Goal: Transaction & Acquisition: Book appointment/travel/reservation

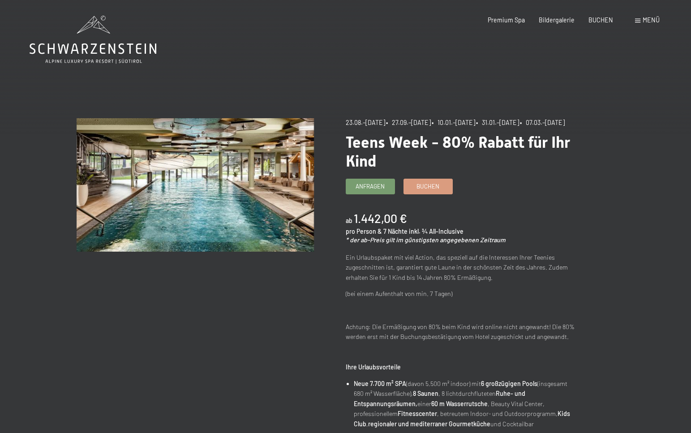
click at [84, 50] on icon at bounding box center [93, 48] width 127 height 11
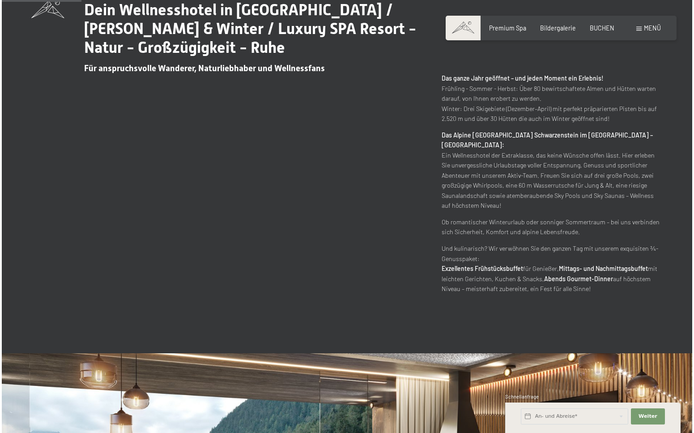
scroll to position [618, 0]
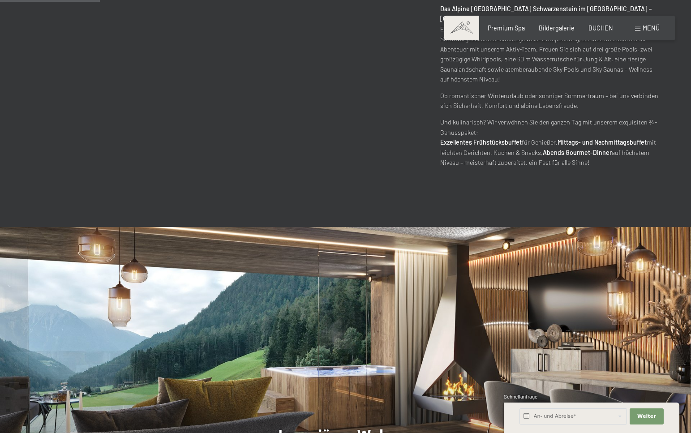
click at [655, 28] on span "Menü" at bounding box center [650, 28] width 17 height 8
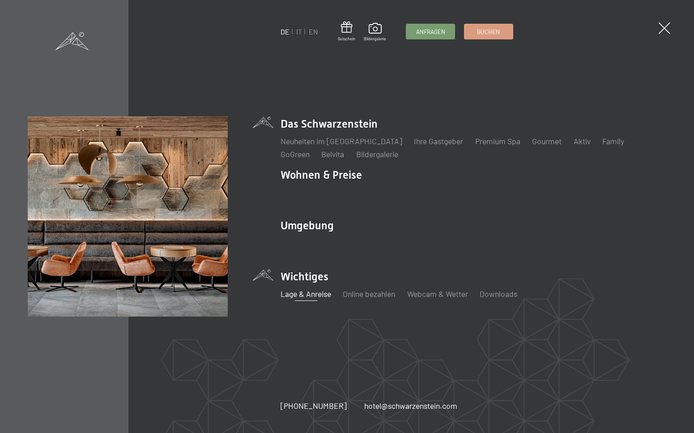
click at [309, 294] on link "Lage & Anreise" at bounding box center [306, 294] width 51 height 10
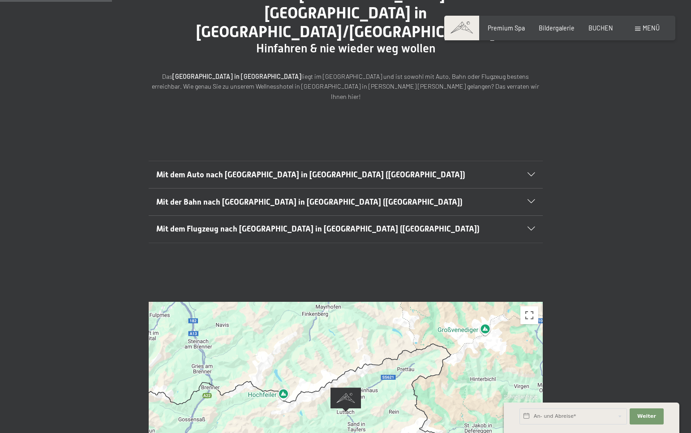
scroll to position [127, 0]
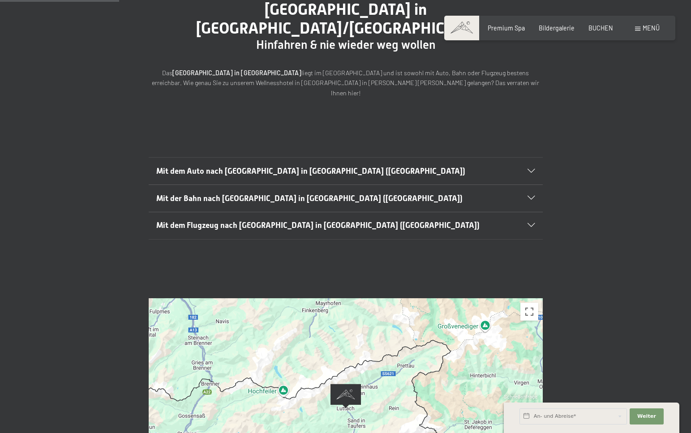
click at [530, 196] on icon at bounding box center [530, 198] width 7 height 4
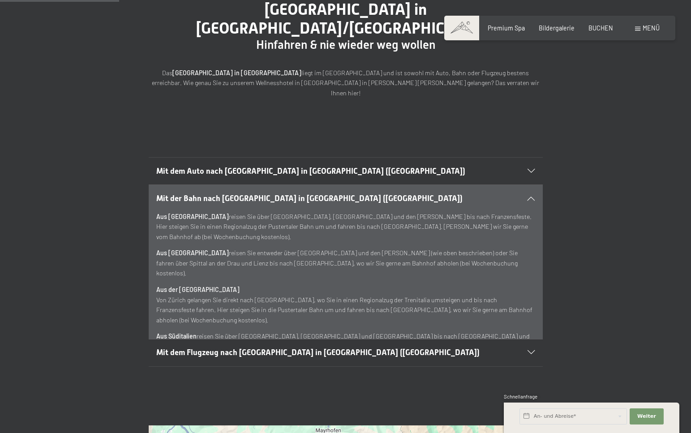
click at [529, 158] on div "Mit dem Auto nach Luttach in Südtirol (Italien)" at bounding box center [345, 171] width 378 height 27
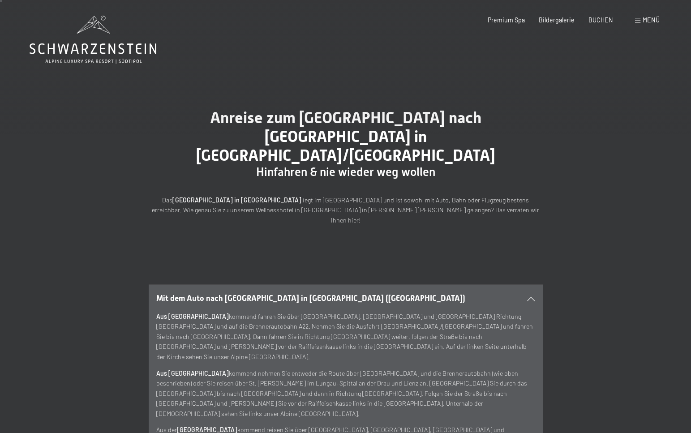
scroll to position [0, 0]
click at [98, 47] on icon at bounding box center [93, 40] width 127 height 48
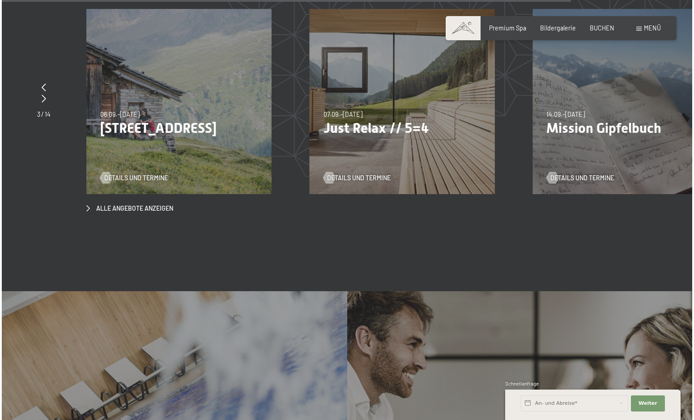
scroll to position [3053, 0]
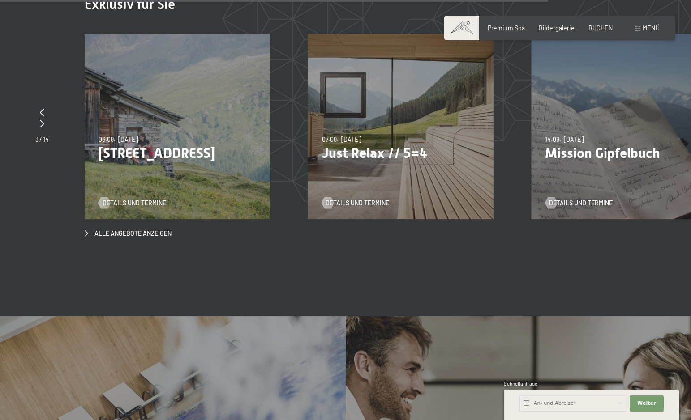
click at [653, 27] on span "Menü" at bounding box center [650, 28] width 17 height 8
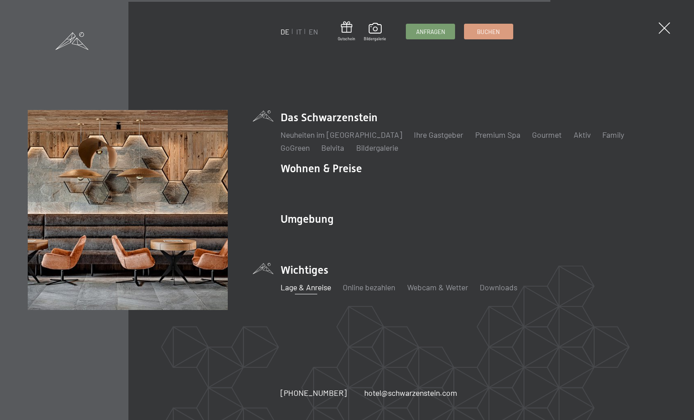
click at [312, 287] on link "Lage & Anreise" at bounding box center [306, 287] width 51 height 10
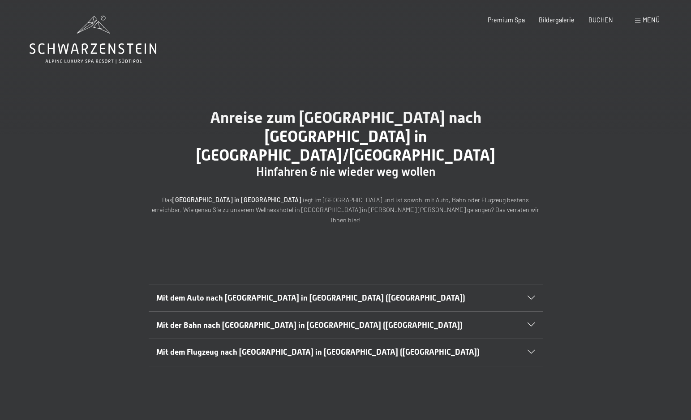
click at [530, 323] on icon at bounding box center [530, 325] width 7 height 4
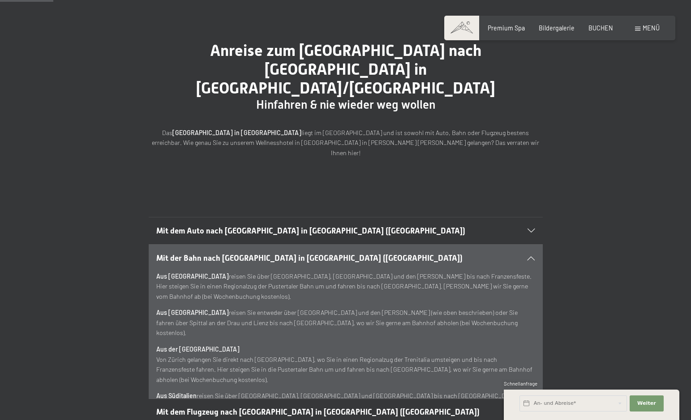
scroll to position [68, 0]
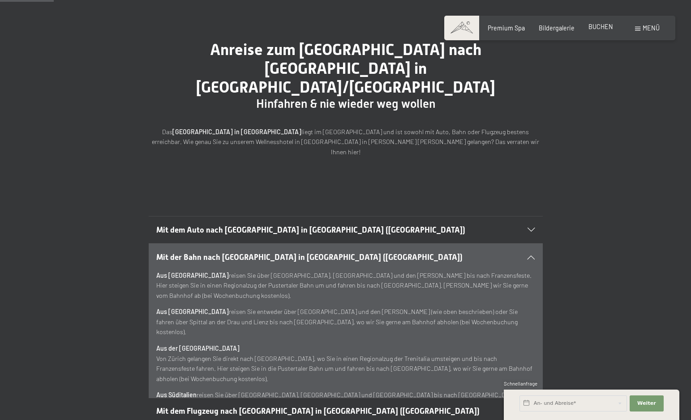
click at [599, 27] on span "BUCHEN" at bounding box center [600, 27] width 25 height 8
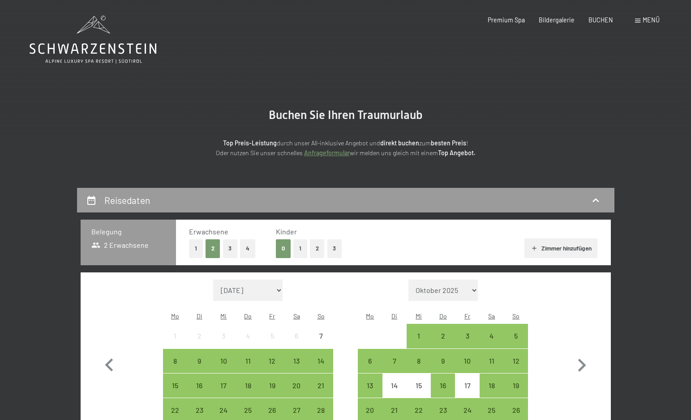
click at [303, 246] on button "1" at bounding box center [300, 248] width 14 height 18
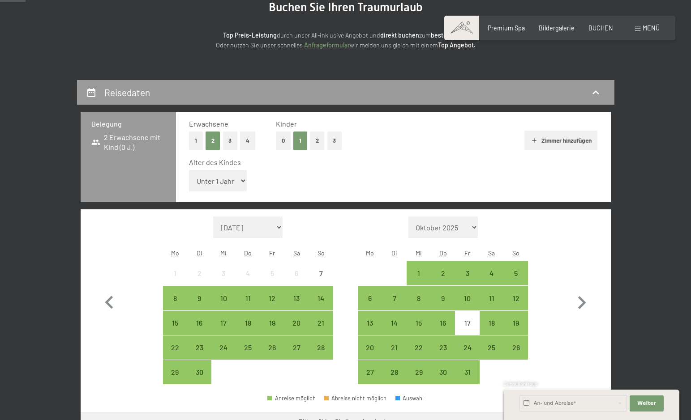
scroll to position [111, 0]
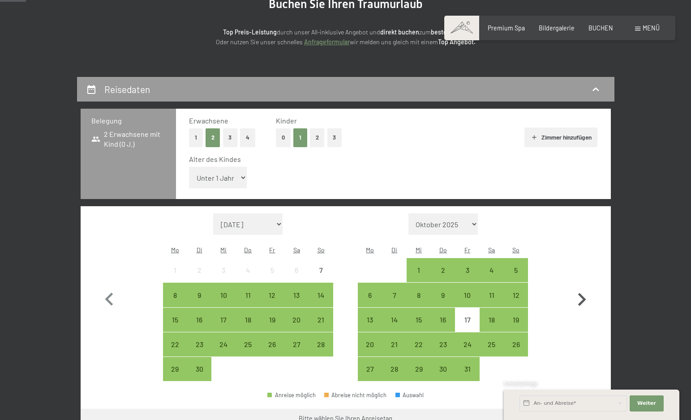
click at [582, 293] on icon "button" at bounding box center [582, 299] width 8 height 13
select select "2025-10-01"
select select "2025-11-01"
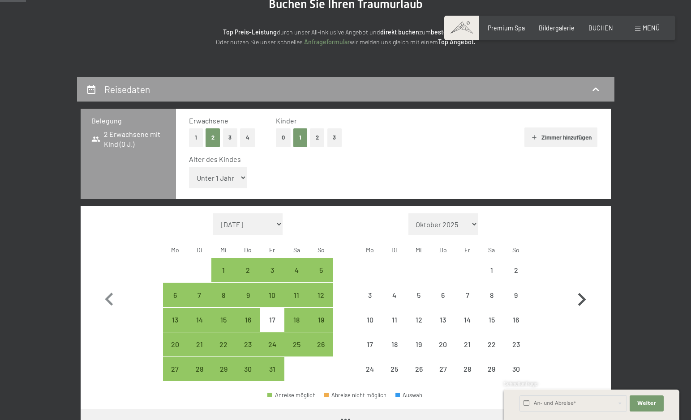
select select "2025-10-01"
select select "2025-11-01"
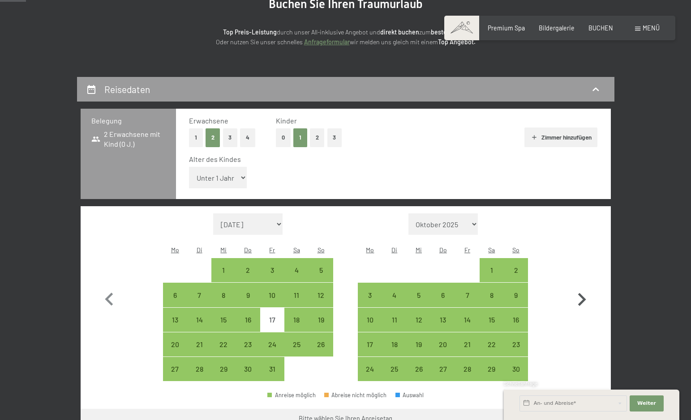
click at [580, 287] on icon "button" at bounding box center [581, 300] width 26 height 26
select select "2025-11-01"
select select "2025-12-01"
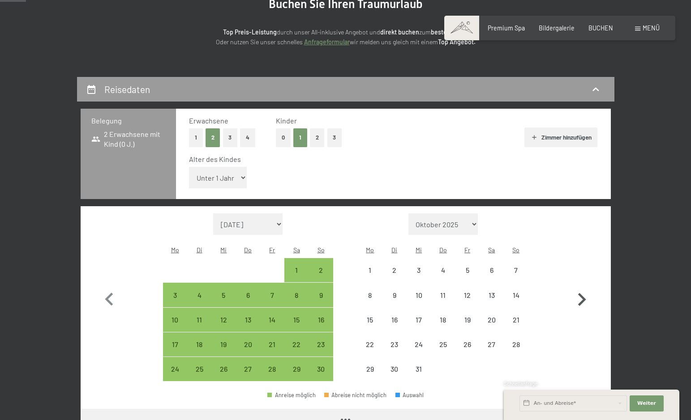
click at [580, 287] on icon "button" at bounding box center [581, 300] width 26 height 26
select select "2025-12-01"
select select "2026-01-01"
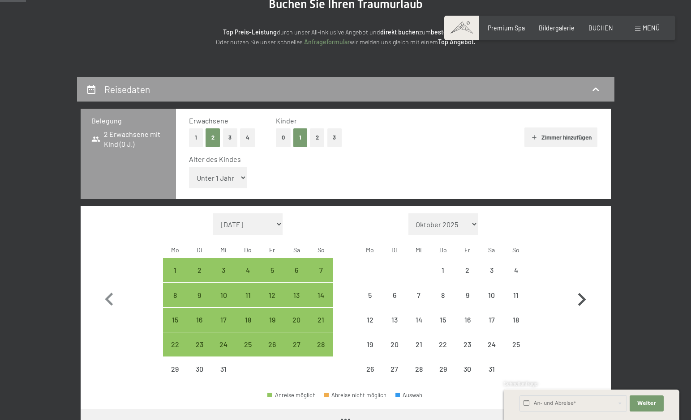
click at [580, 287] on icon "button" at bounding box center [581, 300] width 26 height 26
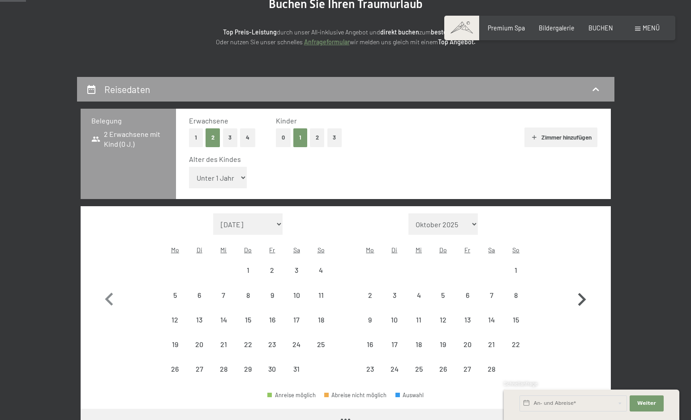
click at [580, 287] on icon "button" at bounding box center [581, 300] width 26 height 26
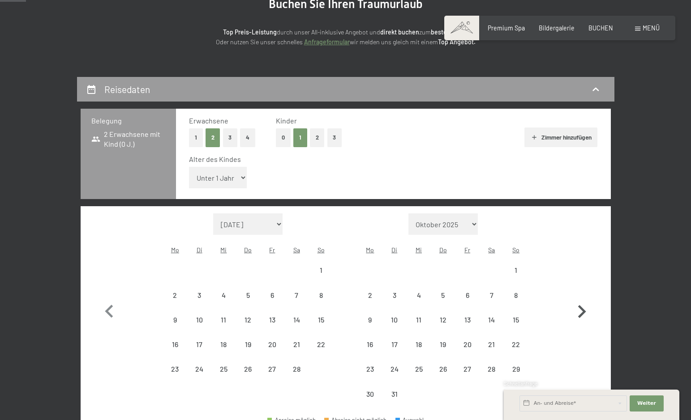
click at [580, 275] on button "button" at bounding box center [581, 309] width 26 height 193
select select "2026-04-01"
select select "2026-05-01"
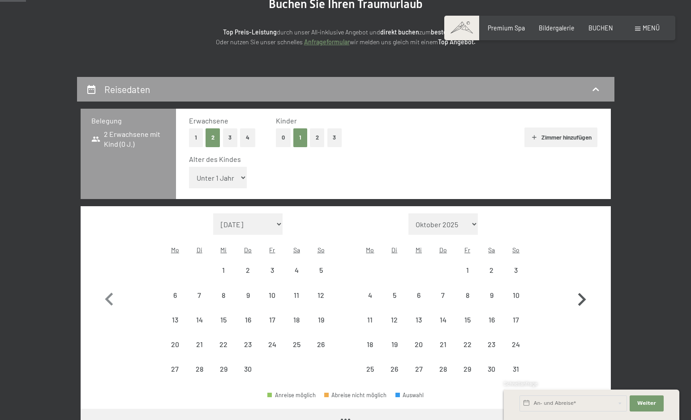
click at [580, 287] on icon "button" at bounding box center [581, 300] width 26 height 26
select select "2026-06-01"
select select "2026-07-01"
select select "2026-06-01"
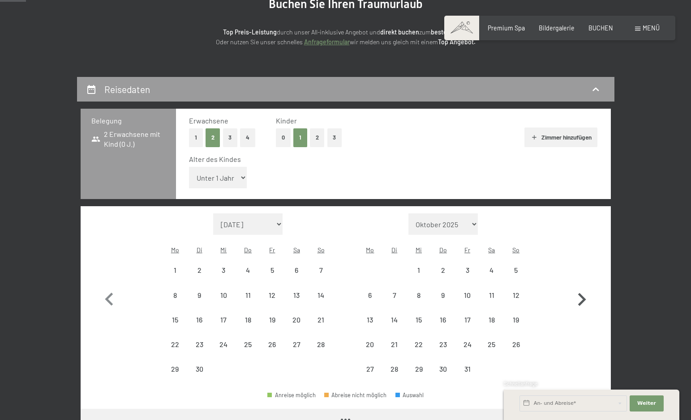
select select "2026-07-01"
click at [580, 287] on icon "button" at bounding box center [581, 300] width 26 height 26
select select "2026-07-01"
select select "2026-08-01"
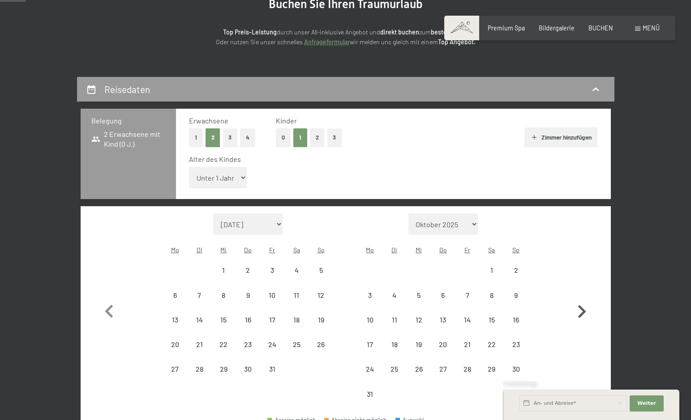
select select "2026-07-01"
select select "2026-08-01"
click at [373, 292] on div "3" at bounding box center [369, 303] width 22 height 22
select select "2026-07-01"
select select "2026-08-01"
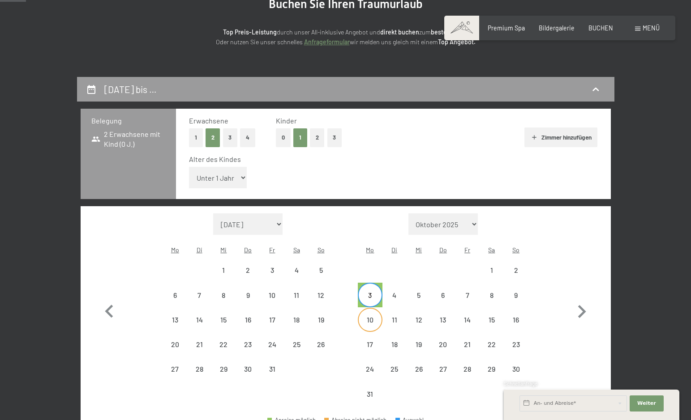
click at [372, 316] on div "10" at bounding box center [369, 327] width 22 height 22
select select "2026-07-01"
select select "2026-08-01"
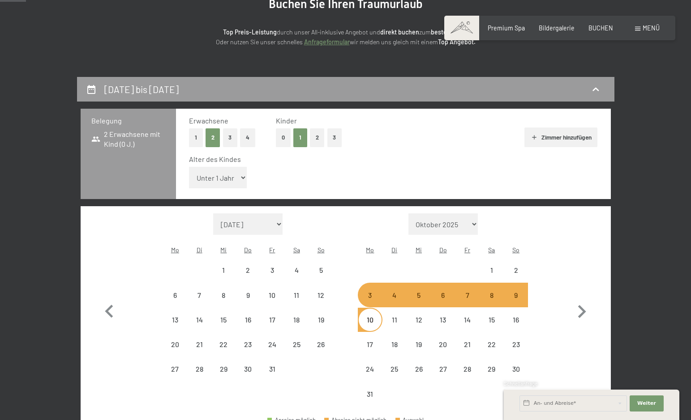
click at [371, 316] on div "10" at bounding box center [369, 327] width 22 height 22
select select "2026-07-01"
select select "2026-08-01"
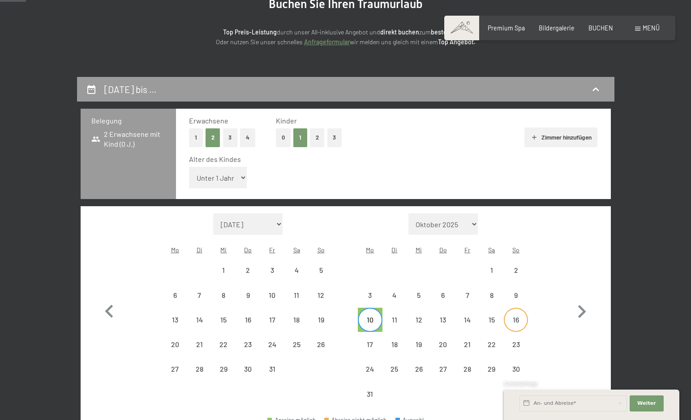
click at [515, 316] on div "16" at bounding box center [515, 327] width 22 height 22
select select "2026-07-01"
select select "2026-08-01"
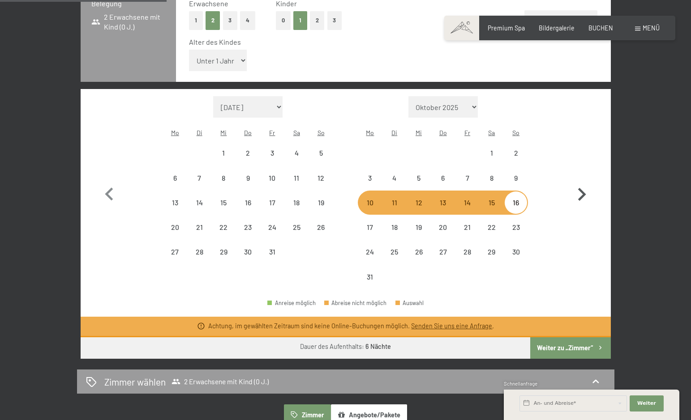
scroll to position [229, 0]
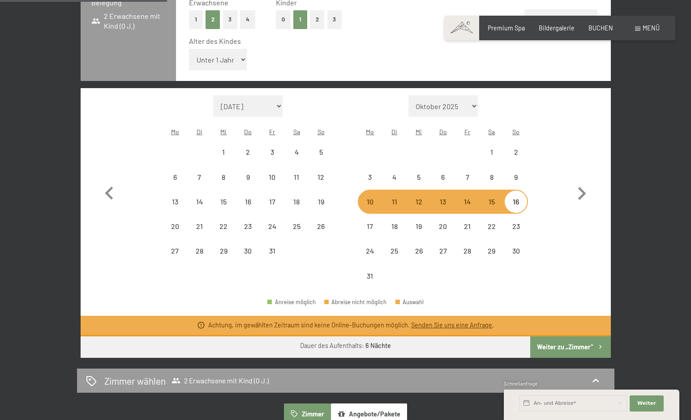
click at [565, 337] on button "Weiter zu „Zimmer“" at bounding box center [570, 347] width 80 height 21
select select "2026-07-01"
select select "2026-08-01"
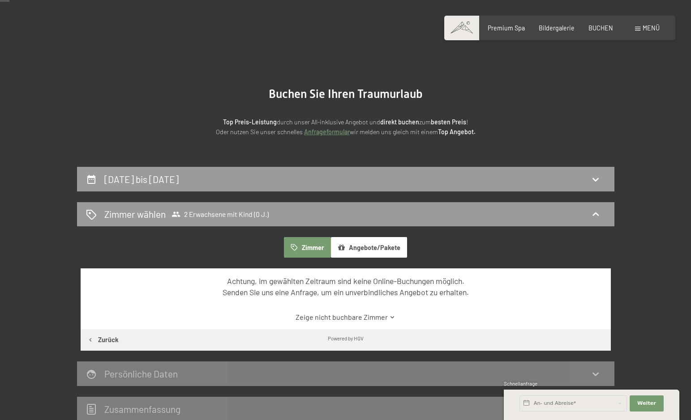
scroll to position [1, 0]
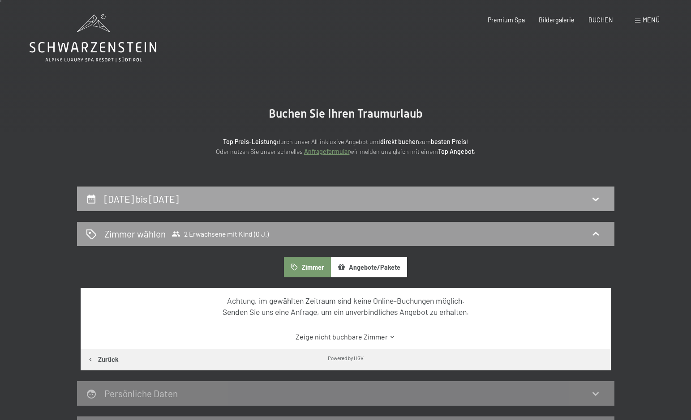
click at [595, 197] on icon at bounding box center [595, 199] width 11 height 11
select select "2026-07-01"
select select "2026-08-01"
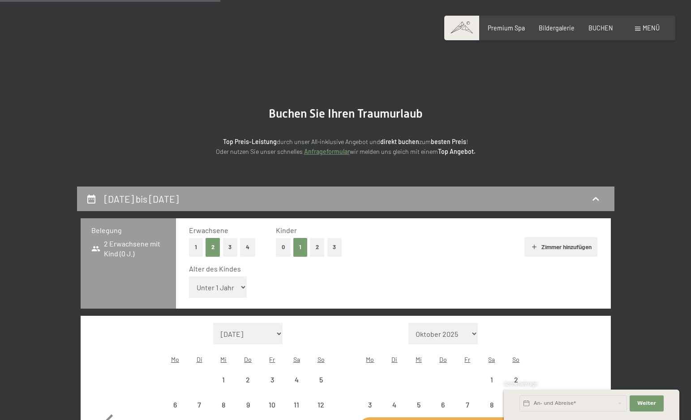
scroll to position [187, 0]
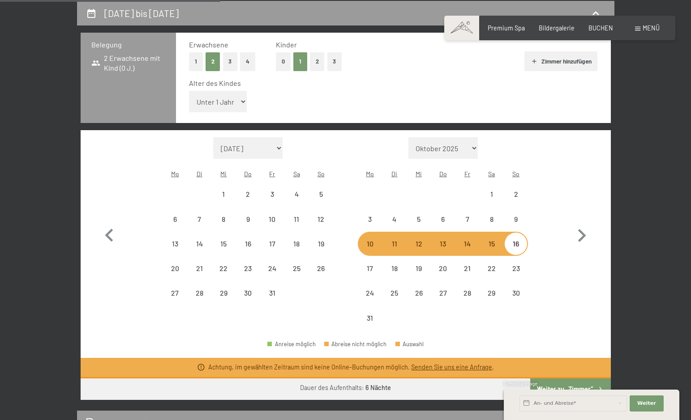
select select "8"
select select "2026-07-01"
select select "2026-08-01"
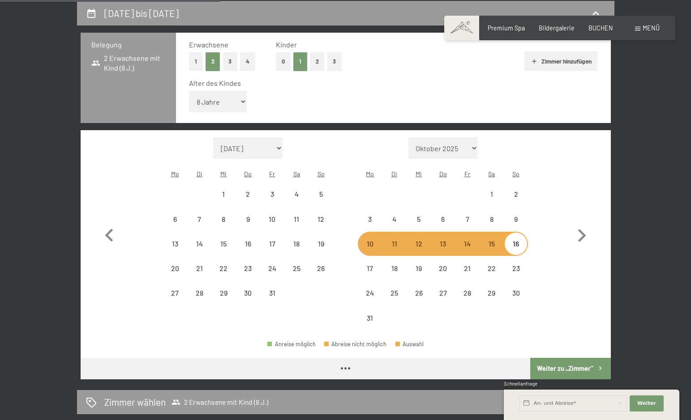
select select "2026-07-01"
select select "2026-08-01"
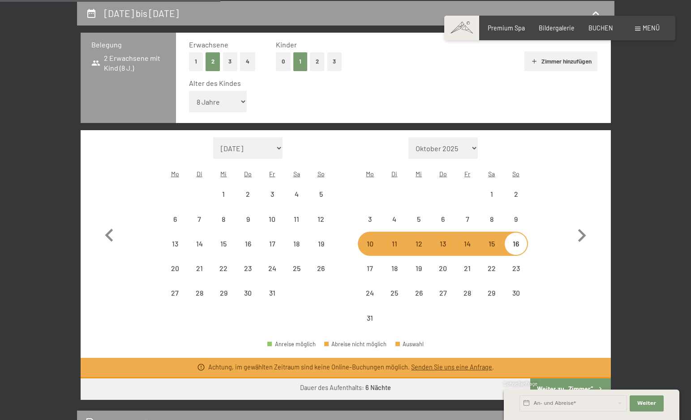
click at [567, 379] on button "Weiter zu „Zimmer“" at bounding box center [570, 389] width 80 height 21
select select "2026-07-01"
select select "2026-08-01"
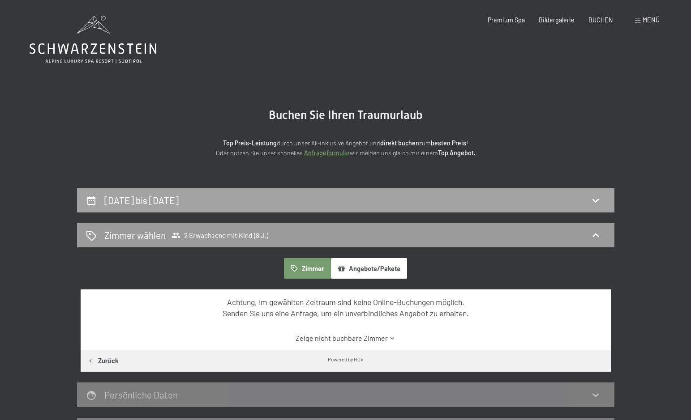
scroll to position [0, 0]
click at [430, 199] on div "10. August bis 16. August 2026" at bounding box center [345, 200] width 519 height 13
select select "8"
select select "2026-07-01"
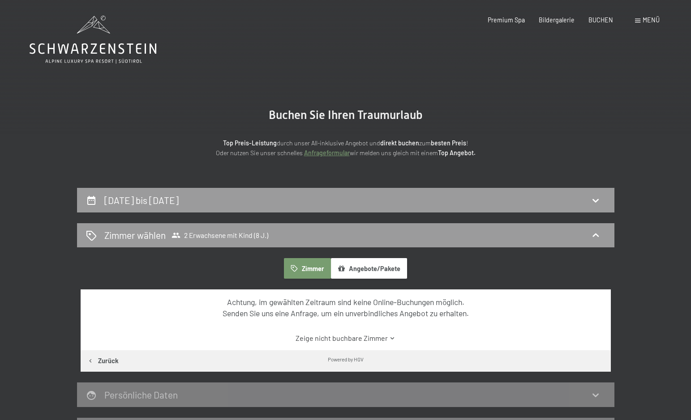
select select "2026-08-01"
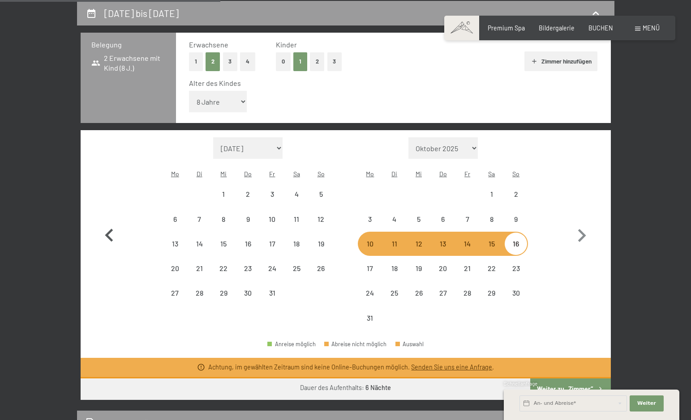
click at [108, 229] on icon "button" at bounding box center [109, 235] width 8 height 13
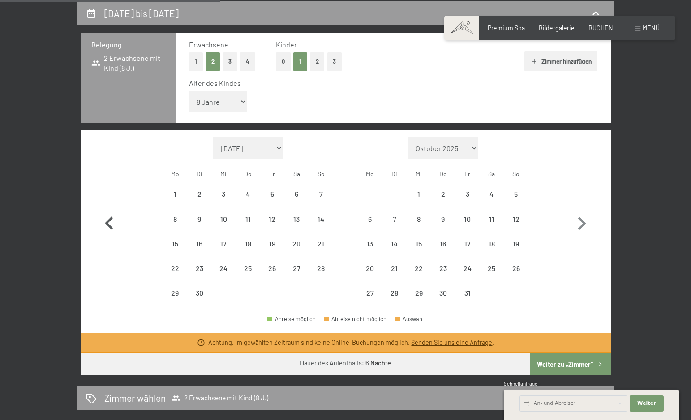
select select "2026-06-01"
select select "2026-07-01"
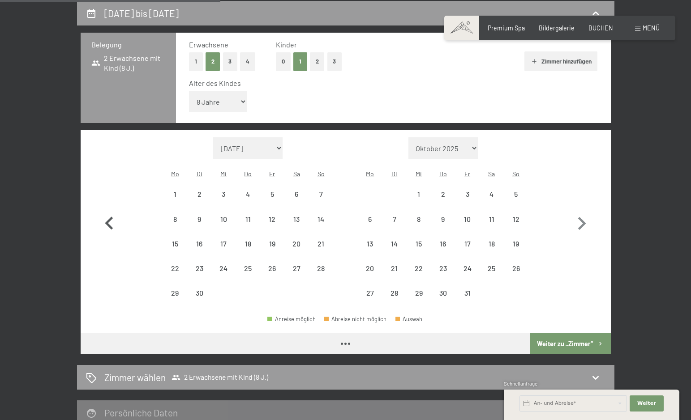
click at [108, 219] on button "button" at bounding box center [109, 221] width 26 height 168
select select "2026-05-01"
select select "2026-06-01"
click at [108, 219] on button "button" at bounding box center [109, 221] width 26 height 168
select select "2026-04-01"
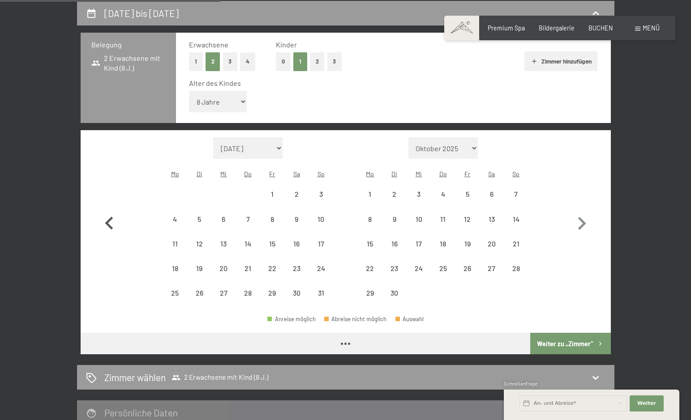
select select "2026-05-01"
click at [108, 219] on button "button" at bounding box center [109, 221] width 26 height 168
select select "2026-03-01"
select select "2026-04-01"
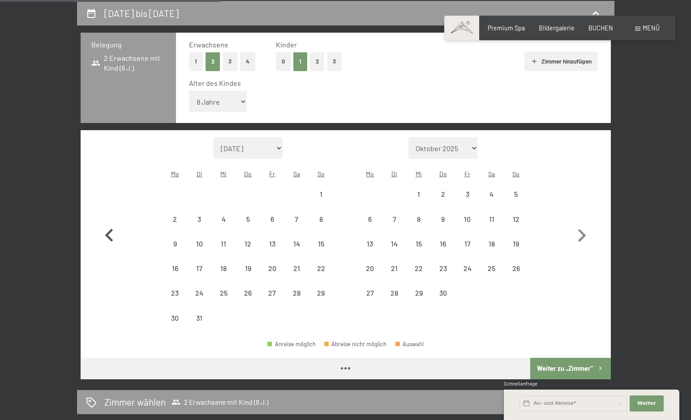
click at [108, 229] on icon "button" at bounding box center [109, 235] width 8 height 13
select select "2026-02-01"
select select "2026-03-01"
click at [108, 229] on icon "button" at bounding box center [109, 235] width 8 height 13
select select "2026-01-01"
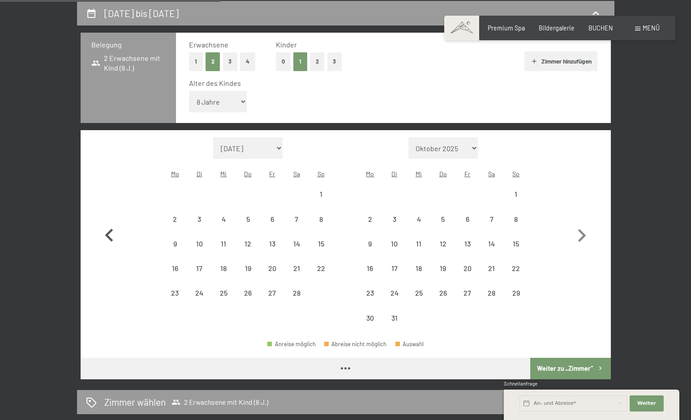
select select "2026-02-01"
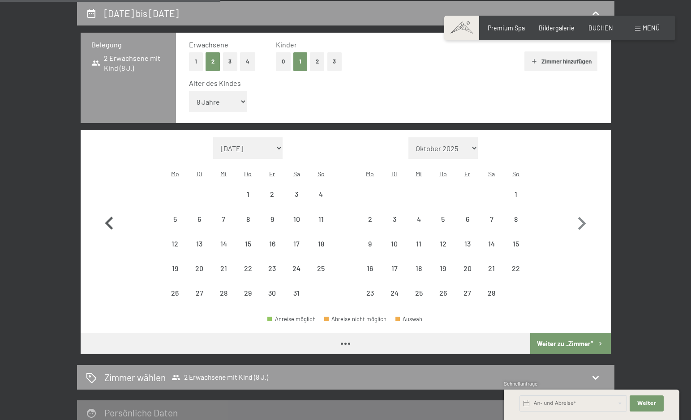
click at [108, 219] on button "button" at bounding box center [109, 221] width 26 height 168
select select "2025-12-01"
select select "2026-01-01"
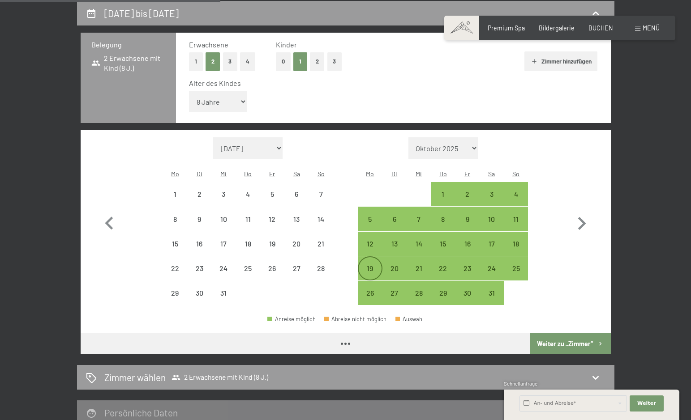
select select "2025-12-01"
select select "2026-01-01"
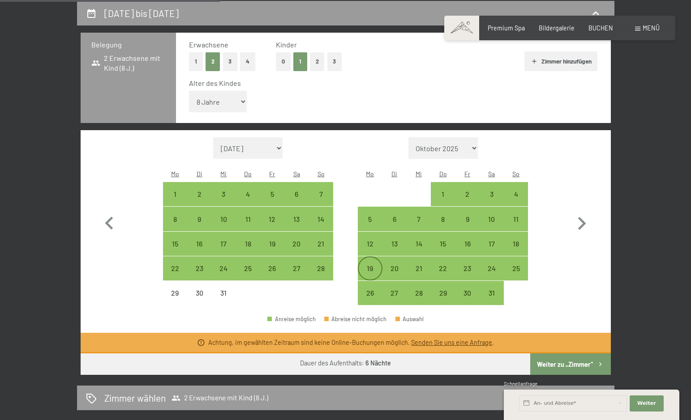
click at [372, 265] on div "19" at bounding box center [369, 276] width 22 height 22
select select "2025-12-01"
select select "2026-01-01"
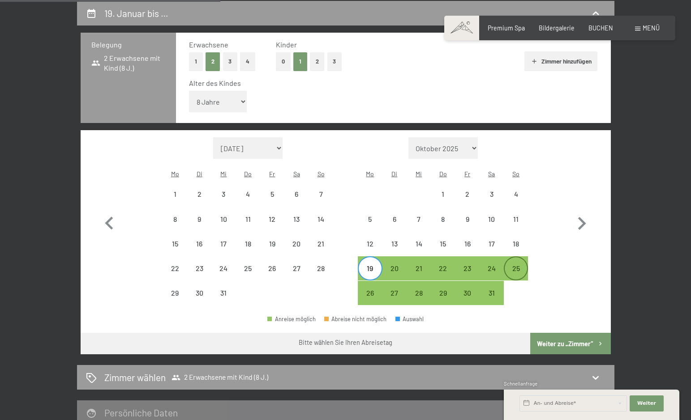
click at [520, 265] on div "25" at bounding box center [515, 276] width 22 height 22
select select "2025-12-01"
select select "2026-01-01"
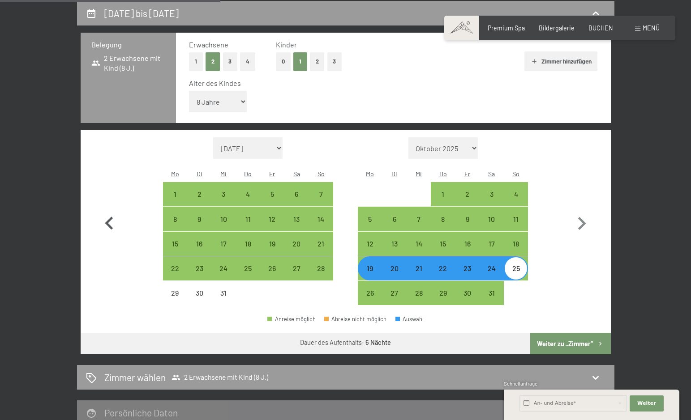
click at [109, 217] on icon "button" at bounding box center [109, 223] width 8 height 13
select select "2025-11-01"
select select "2025-12-01"
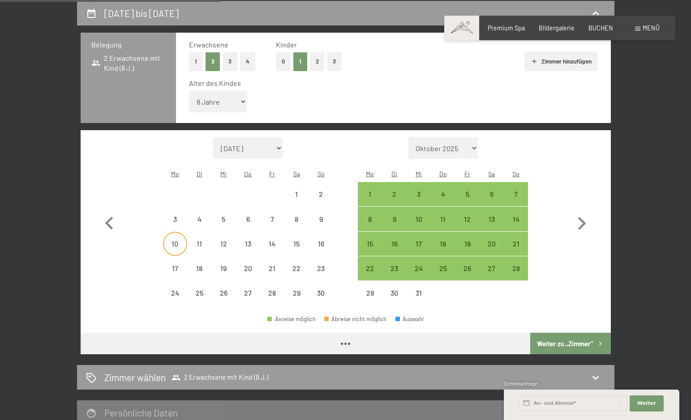
select select "2025-11-01"
select select "2025-12-01"
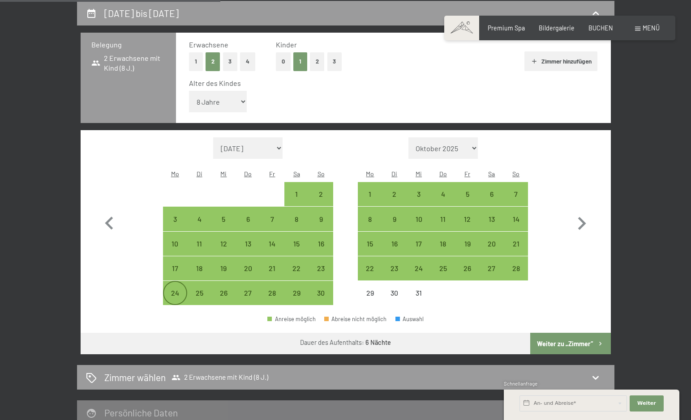
click at [175, 282] on div "24" at bounding box center [175, 293] width 22 height 22
select select "2025-11-01"
select select "2025-12-01"
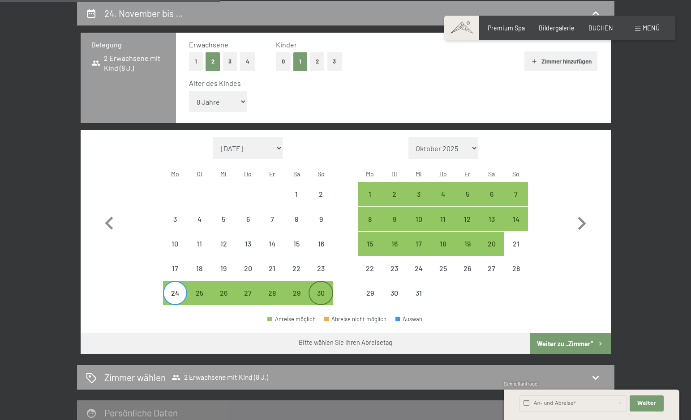
click at [320, 290] on div "30" at bounding box center [320, 301] width 22 height 22
select select "2025-11-01"
select select "2025-12-01"
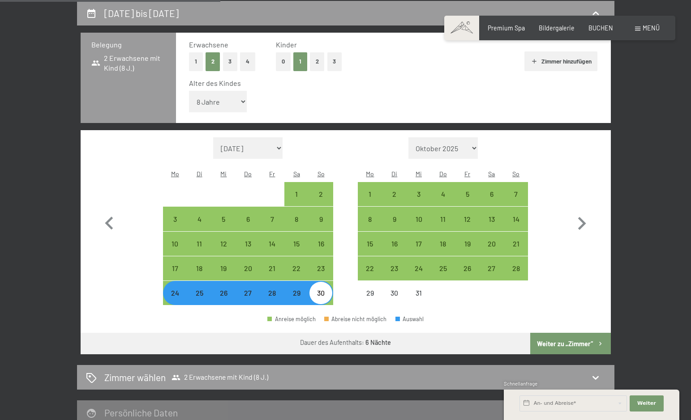
click at [569, 333] on button "Weiter zu „Zimmer“" at bounding box center [570, 343] width 80 height 21
select select "2025-11-01"
select select "2025-12-01"
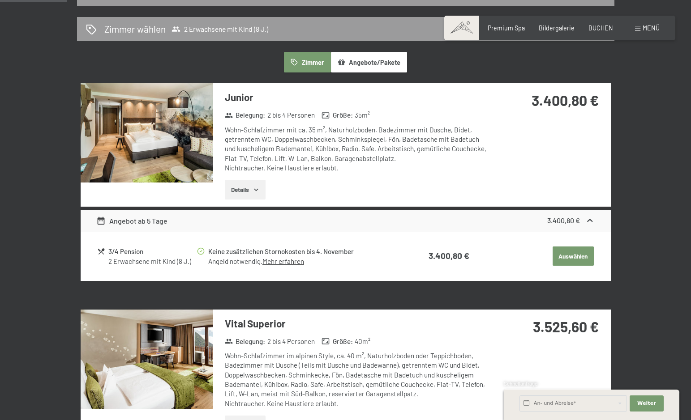
scroll to position [192, 0]
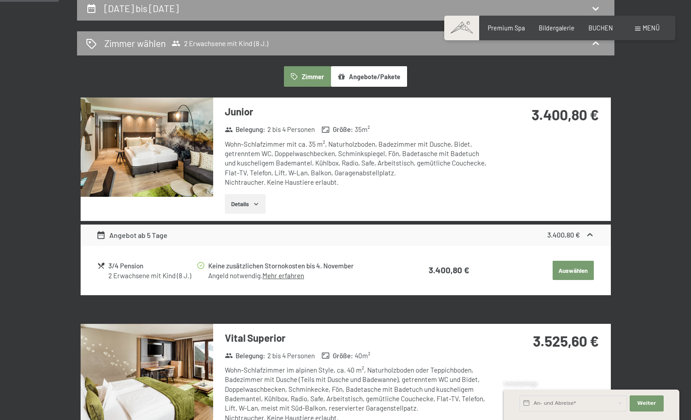
click at [258, 201] on icon "button" at bounding box center [255, 203] width 7 height 7
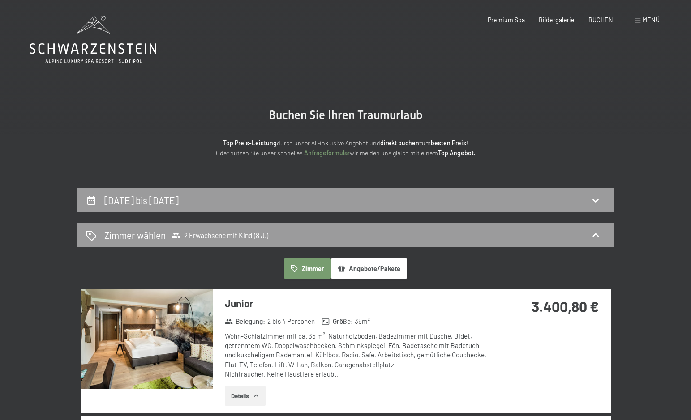
scroll to position [0, 0]
click at [508, 21] on span "Premium Spa" at bounding box center [505, 19] width 37 height 8
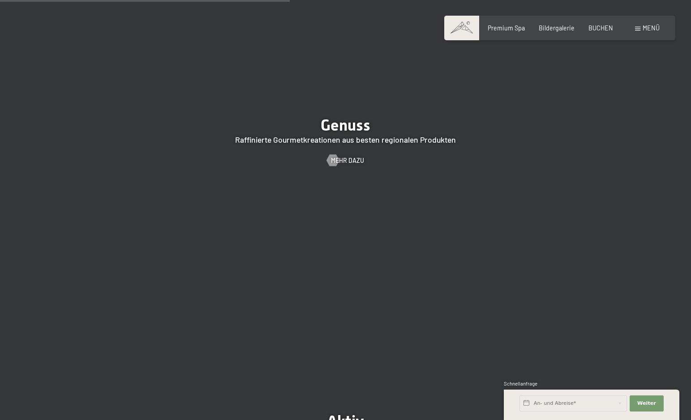
scroll to position [1416, 0]
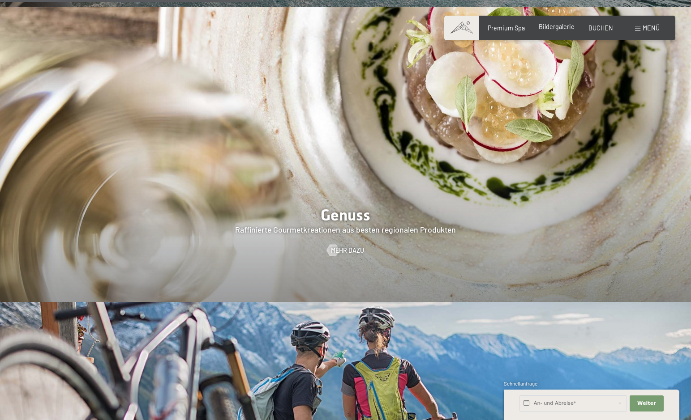
click at [560, 27] on span "Bildergalerie" at bounding box center [556, 27] width 36 height 8
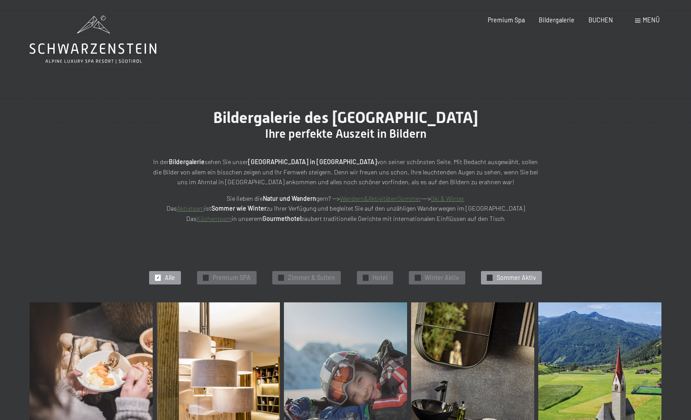
click at [506, 274] on span "Sommer Aktiv" at bounding box center [515, 277] width 39 height 9
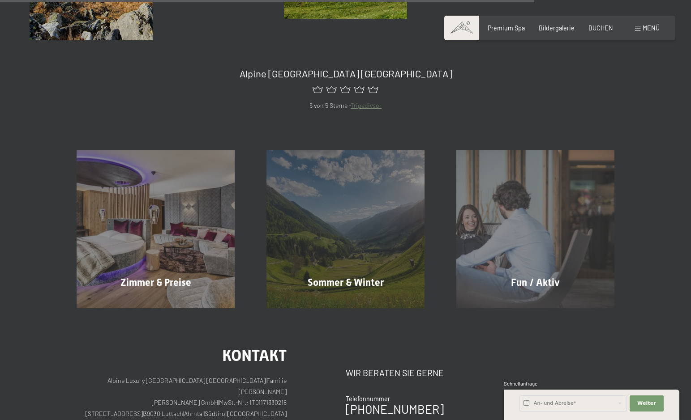
scroll to position [1196, 0]
